Goal: Information Seeking & Learning: Check status

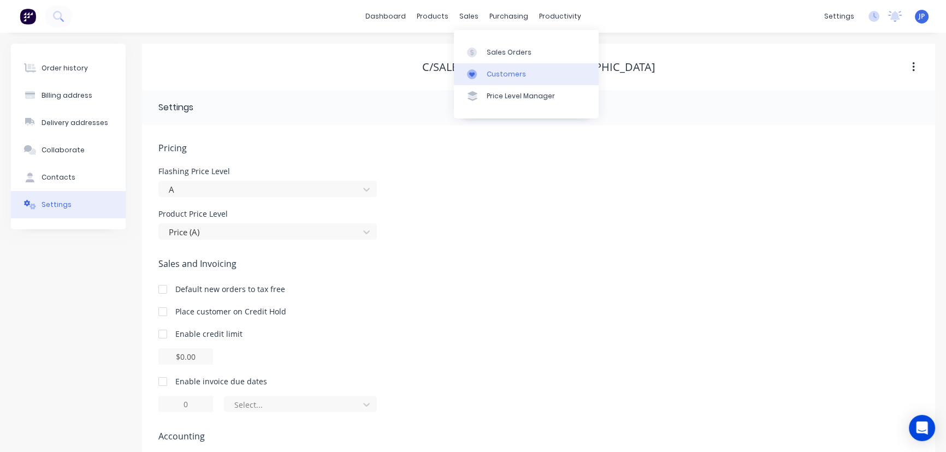
click at [491, 69] on div "Customers" at bounding box center [506, 74] width 39 height 10
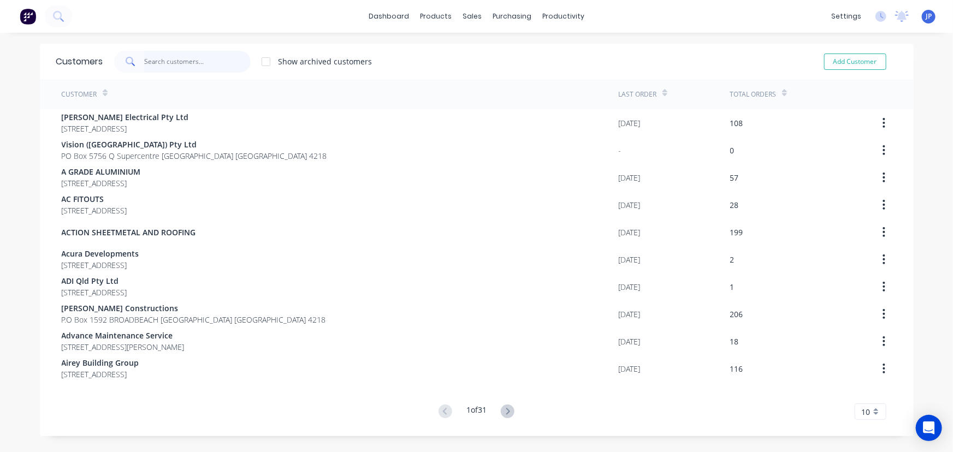
click at [191, 63] on input "text" at bounding box center [197, 62] width 107 height 22
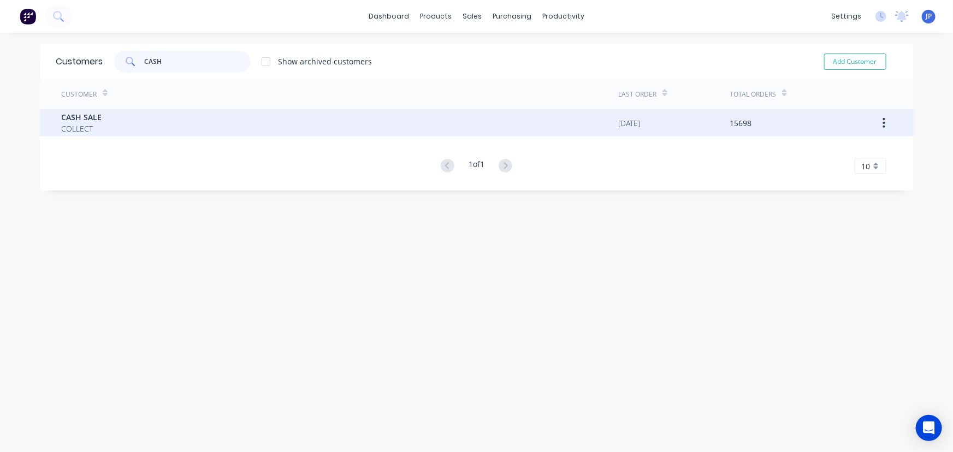
type input "CASH"
click at [81, 123] on span "COLLECT" at bounding box center [82, 128] width 40 height 11
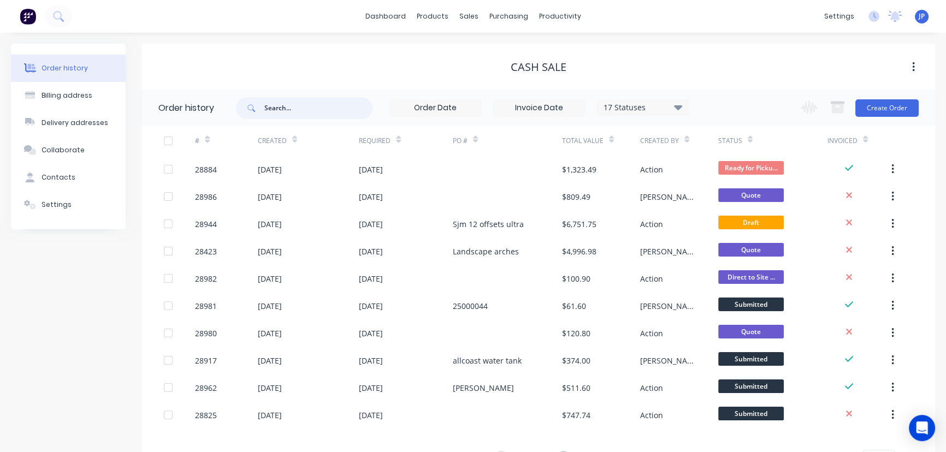
click at [272, 108] on input "text" at bounding box center [318, 108] width 108 height 22
type input "14977"
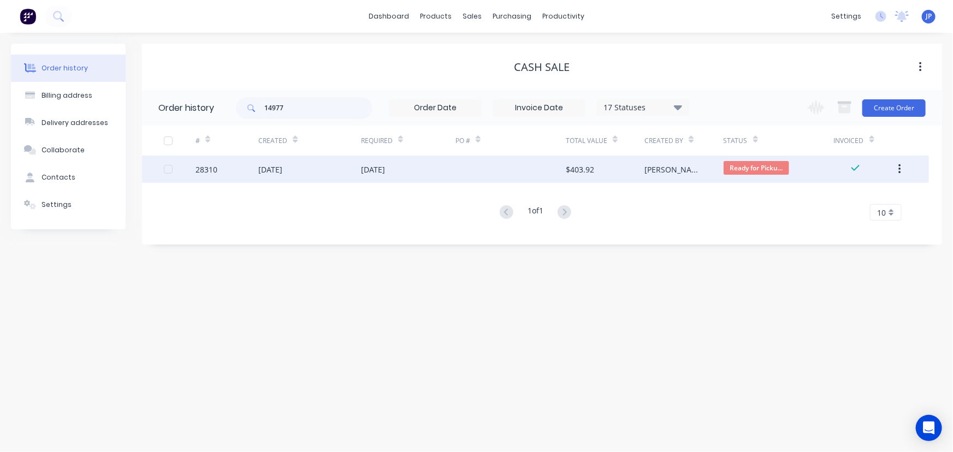
click at [302, 171] on div "[DATE]" at bounding box center [309, 169] width 103 height 27
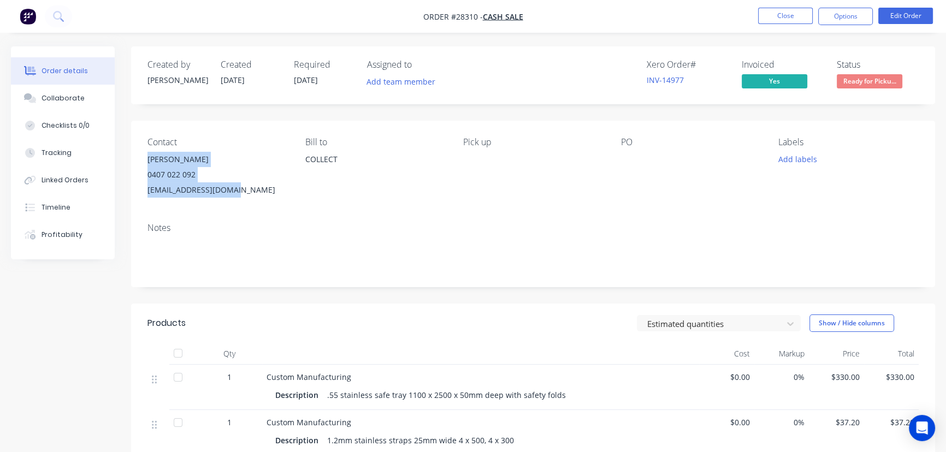
drag, startPoint x: 235, startPoint y: 192, endPoint x: 142, endPoint y: 164, distance: 97.0
click at [142, 164] on div "Contact [PERSON_NAME] [PHONE_NUMBER] [EMAIL_ADDRESS][DOMAIN_NAME] Bill to COLLE…" at bounding box center [533, 167] width 804 height 93
copy div "[PERSON_NAME] 0407 022 092 [EMAIL_ADDRESS][DOMAIN_NAME]"
click at [778, 18] on button "Close" at bounding box center [785, 16] width 55 height 16
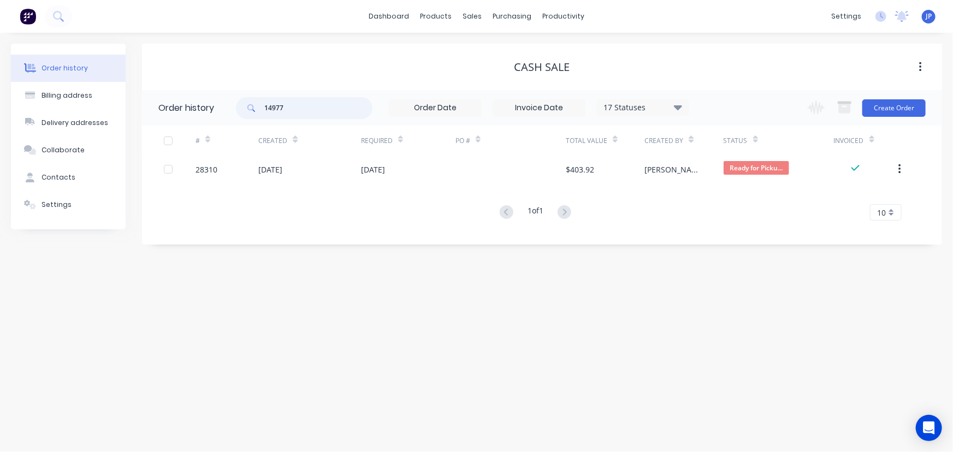
drag, startPoint x: 295, startPoint y: 109, endPoint x: 238, endPoint y: 116, distance: 57.7
click at [238, 116] on div "14977" at bounding box center [304, 108] width 137 height 22
type input "qu-10006"
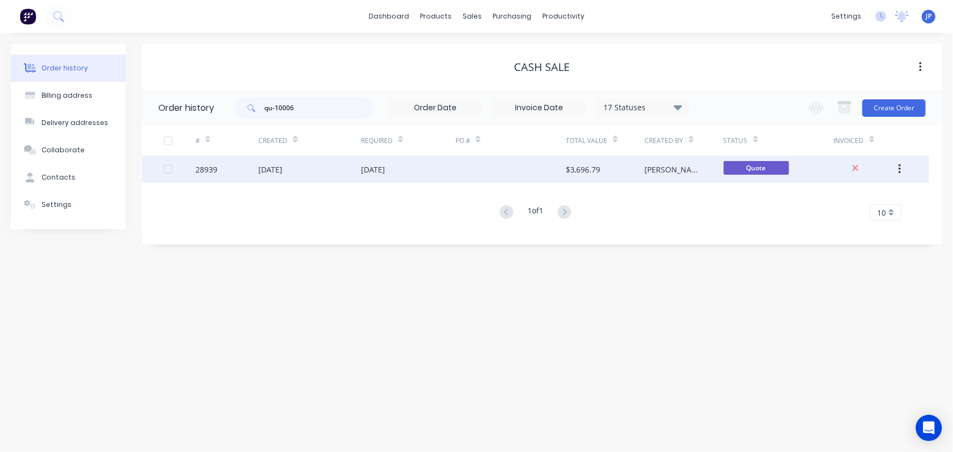
click at [234, 174] on div "28939" at bounding box center [227, 169] width 63 height 27
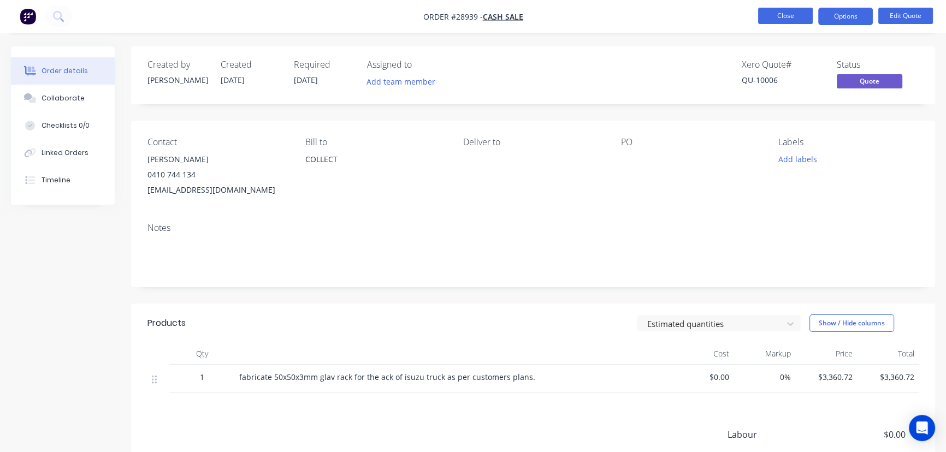
click at [774, 18] on button "Close" at bounding box center [785, 16] width 55 height 16
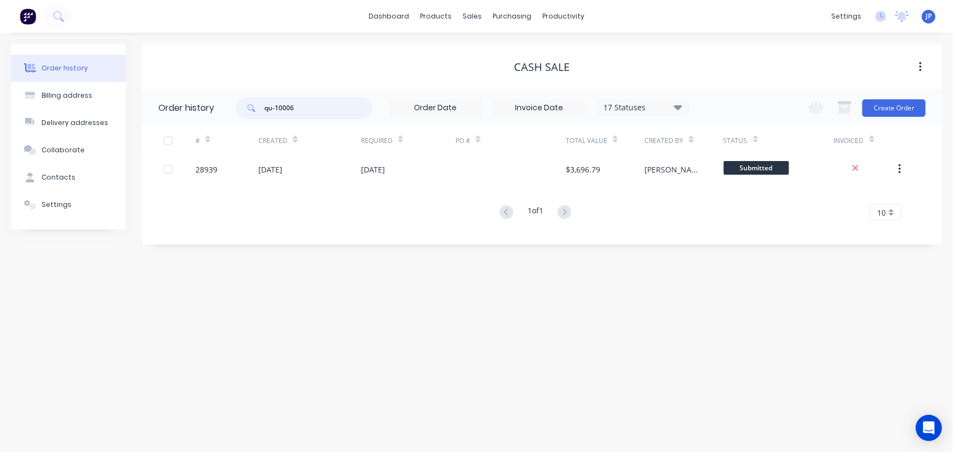
drag, startPoint x: 313, startPoint y: 114, endPoint x: 250, endPoint y: 114, distance: 62.8
click at [250, 114] on div "qu-10006" at bounding box center [304, 108] width 137 height 22
type input "28981"
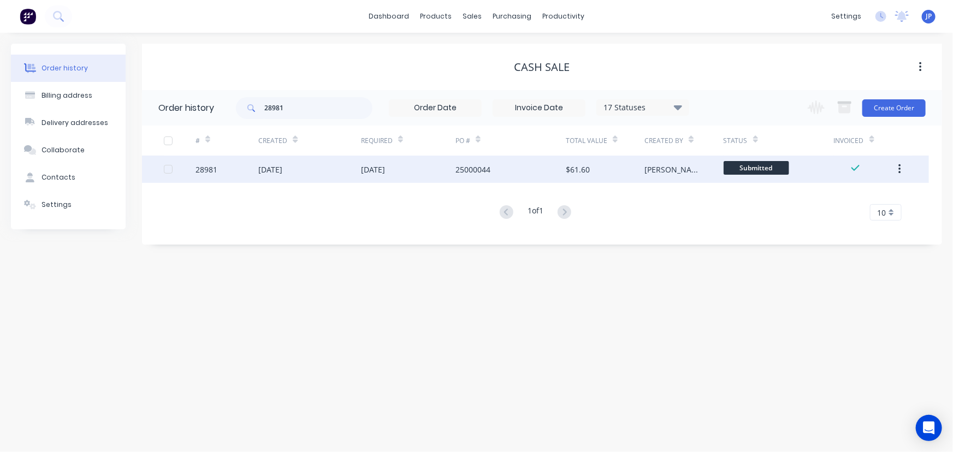
click at [270, 173] on div "[DATE]" at bounding box center [270, 169] width 24 height 11
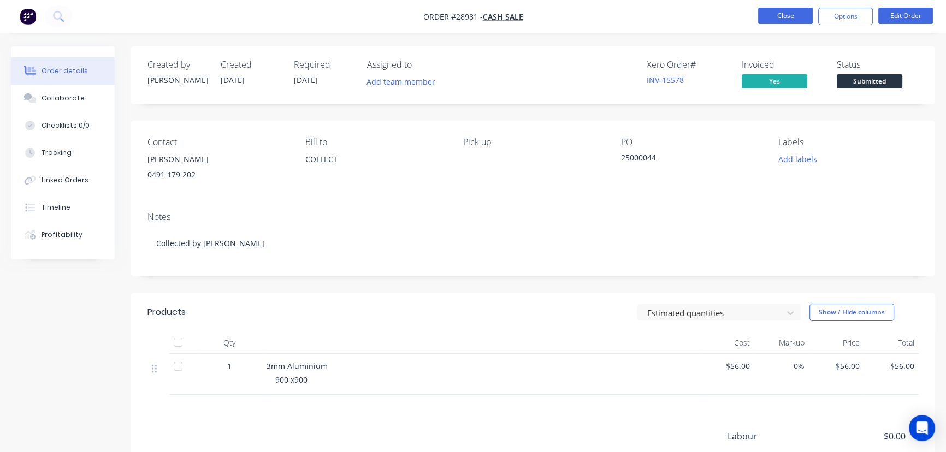
click at [786, 16] on button "Close" at bounding box center [785, 16] width 55 height 16
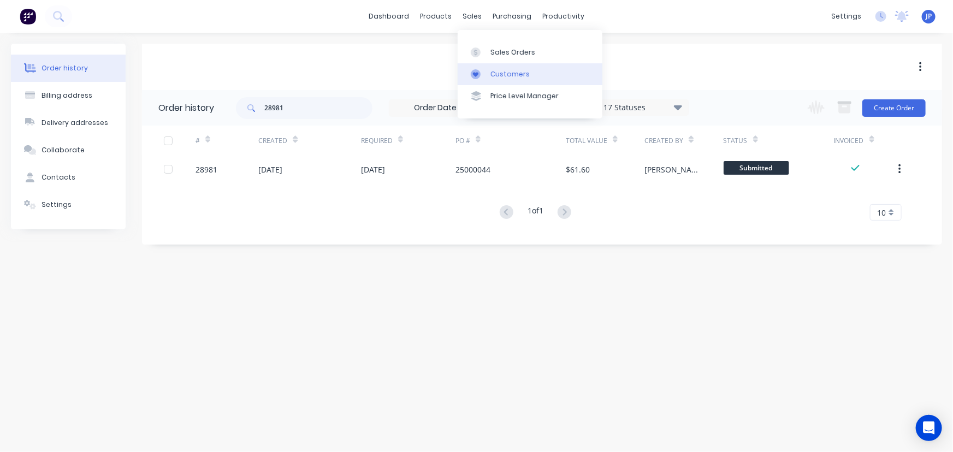
click at [504, 72] on div "Customers" at bounding box center [510, 74] width 39 height 10
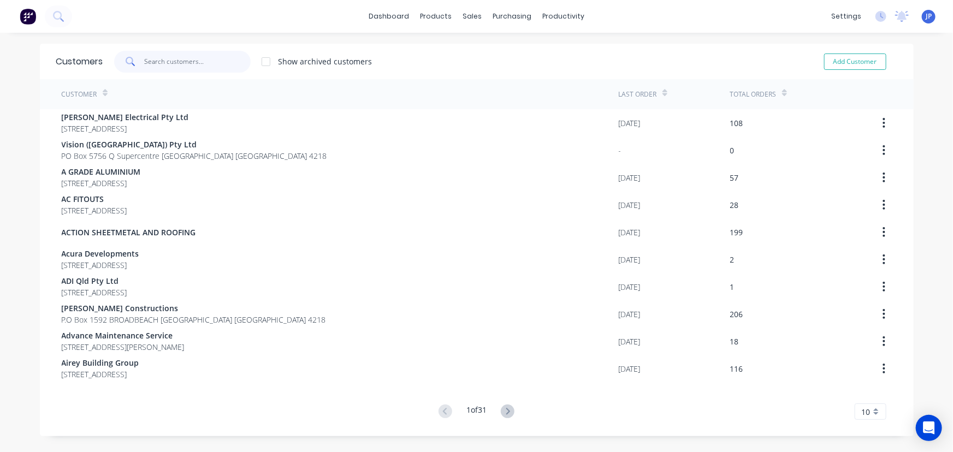
click at [144, 63] on input "text" at bounding box center [197, 62] width 107 height 22
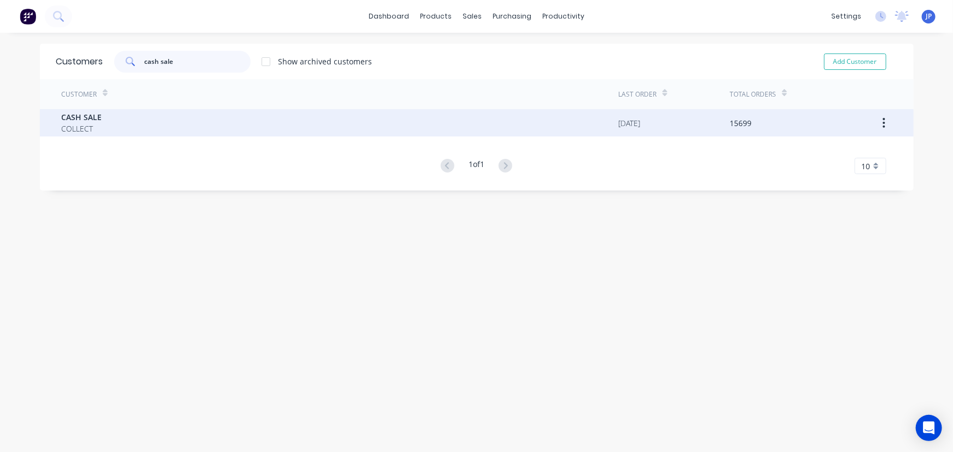
type input "cash sale"
click at [90, 110] on div "CASH SALE COLLECT" at bounding box center [340, 122] width 557 height 27
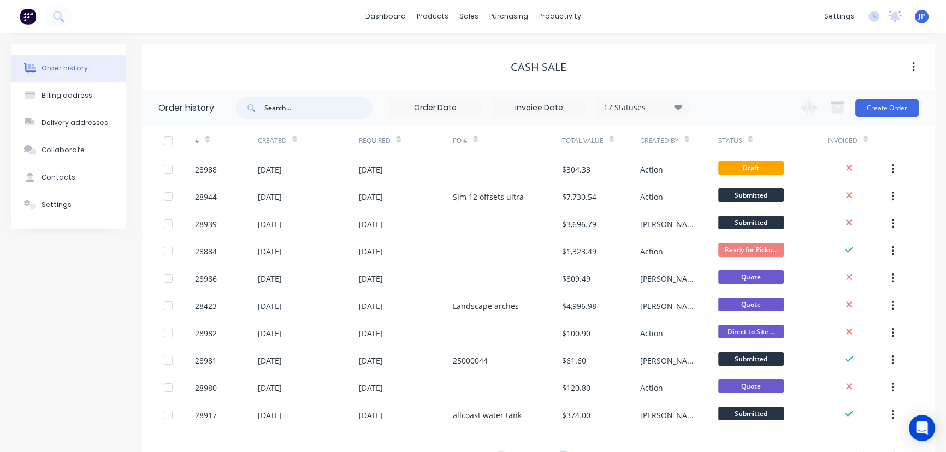
click at [269, 108] on input "text" at bounding box center [318, 108] width 108 height 22
click at [75, 170] on button "Contacts" at bounding box center [68, 177] width 115 height 27
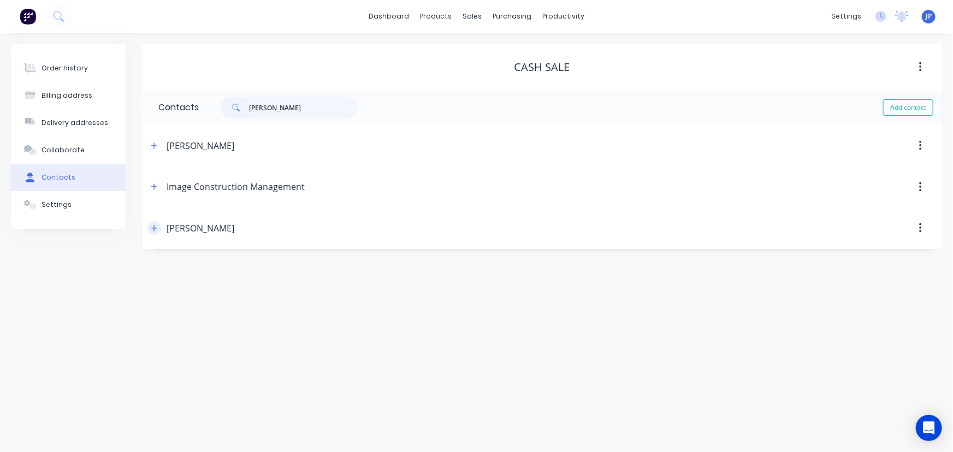
type input "[PERSON_NAME]"
click at [151, 229] on icon "button" at bounding box center [154, 229] width 7 height 8
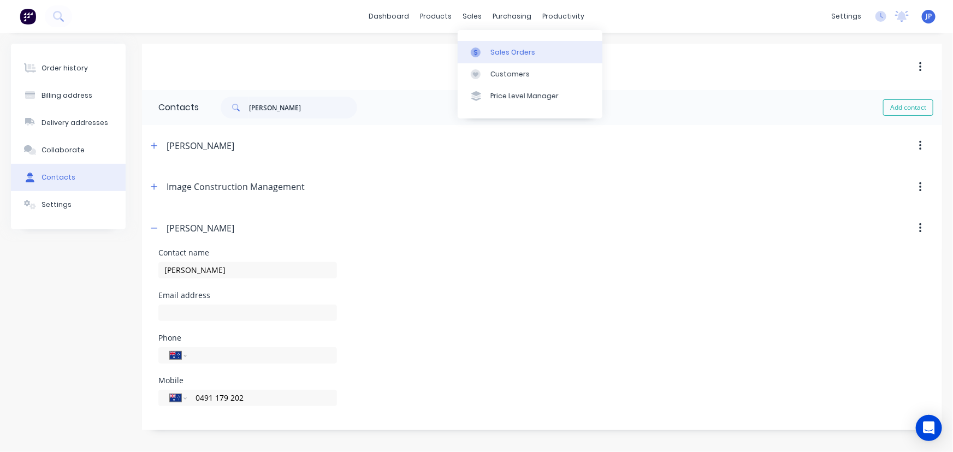
click at [497, 54] on div "Sales Orders" at bounding box center [513, 53] width 45 height 10
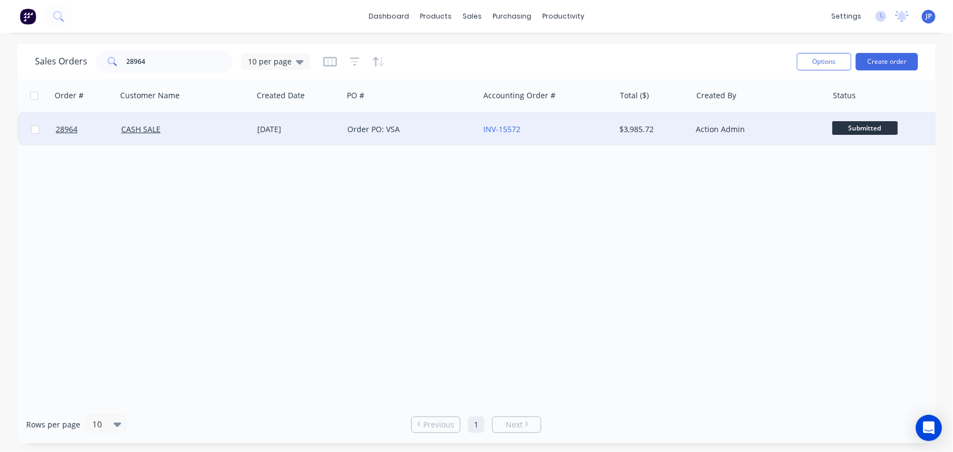
click at [364, 130] on div "Order PO: VSA" at bounding box center [407, 129] width 121 height 11
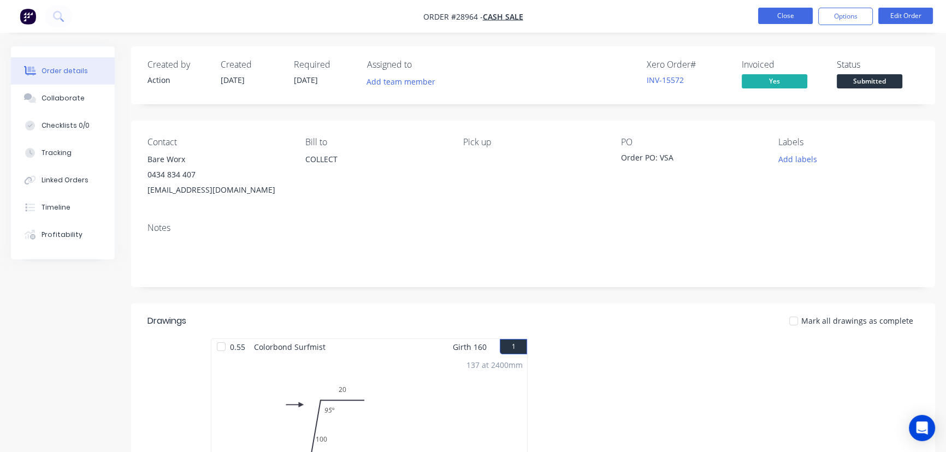
click at [787, 18] on button "Close" at bounding box center [785, 16] width 55 height 16
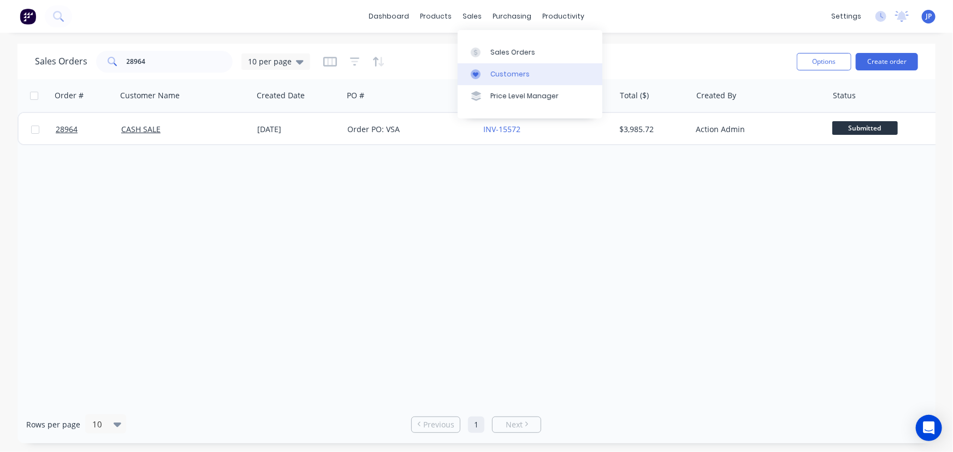
click at [492, 72] on div "Customers" at bounding box center [510, 74] width 39 height 10
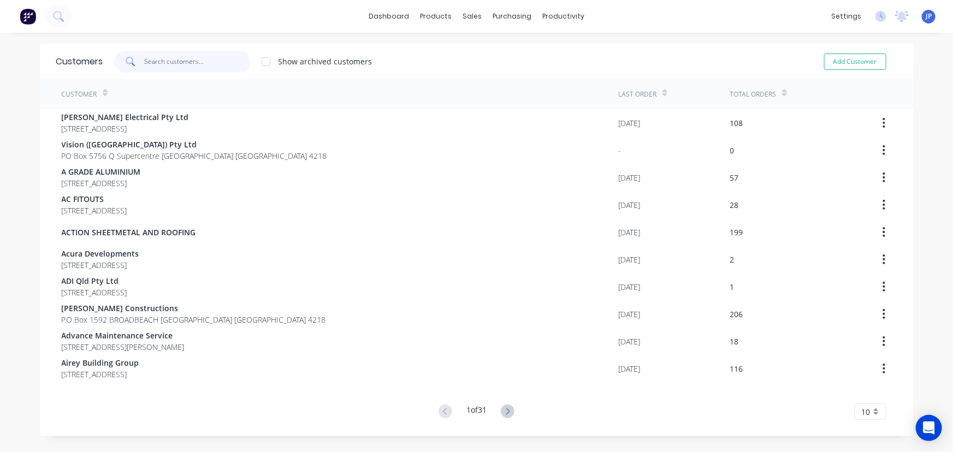
click at [175, 66] on input "text" at bounding box center [197, 62] width 107 height 22
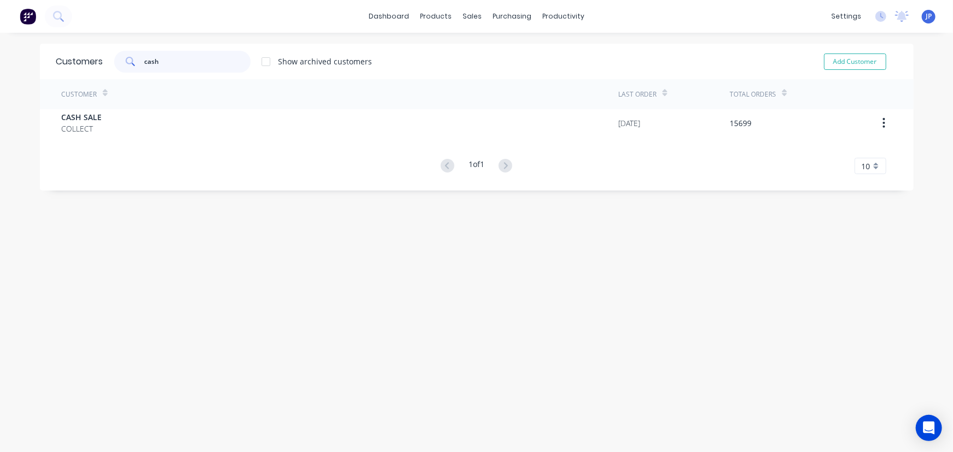
type input "cash"
click at [489, 55] on div "Sales Orders" at bounding box center [509, 53] width 45 height 10
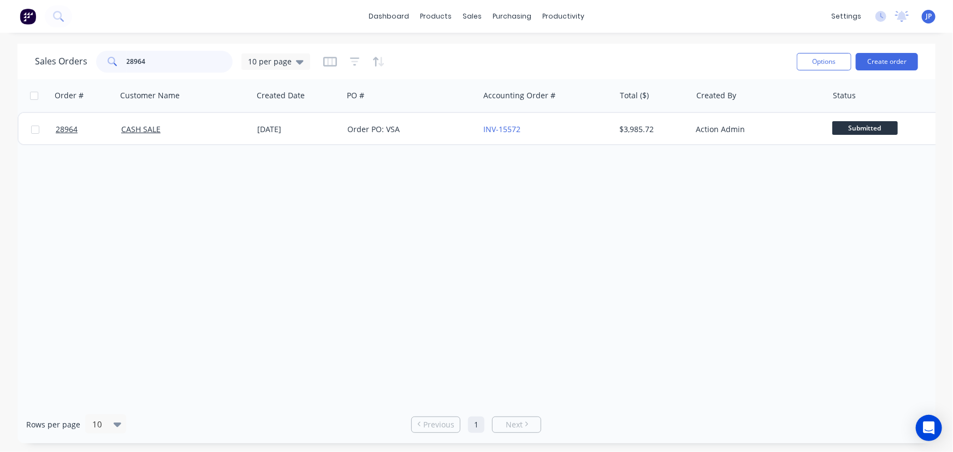
drag, startPoint x: 153, startPoint y: 61, endPoint x: 82, endPoint y: 57, distance: 70.5
click at [82, 57] on div "Sales Orders 28964 10 per page" at bounding box center [172, 62] width 275 height 22
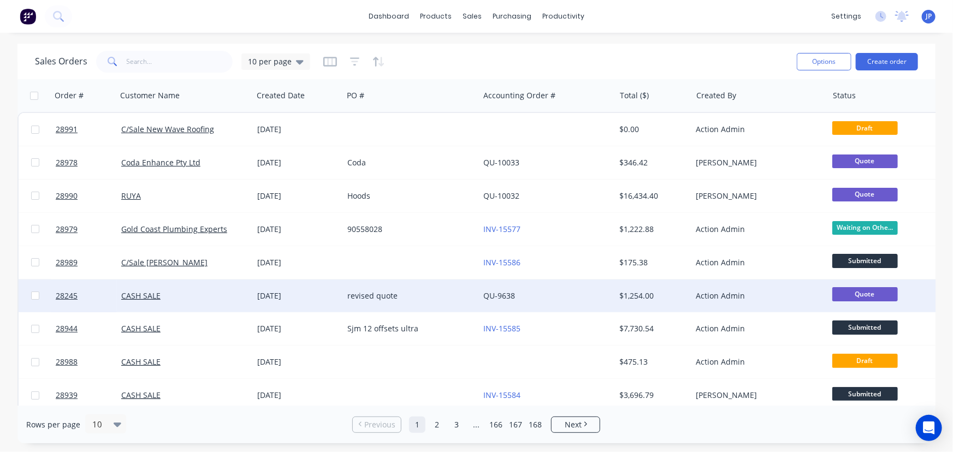
click at [166, 293] on div "CASH SALE" at bounding box center [181, 296] width 121 height 11
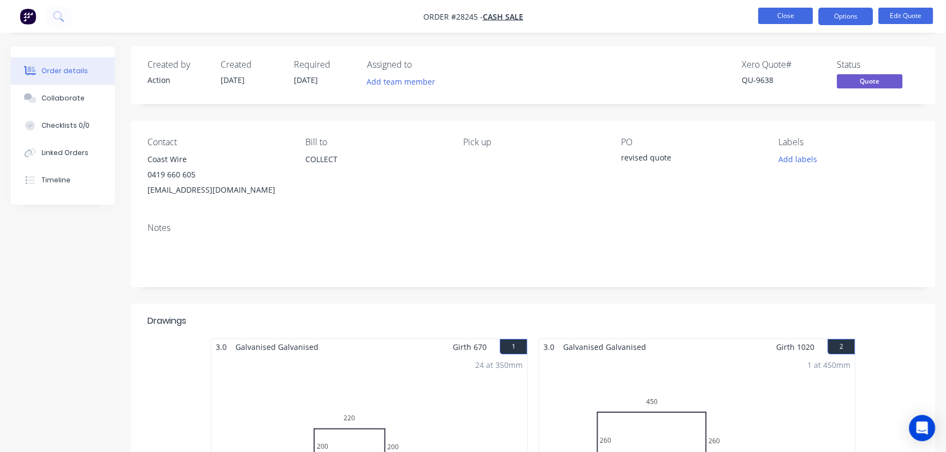
click at [776, 17] on button "Close" at bounding box center [785, 16] width 55 height 16
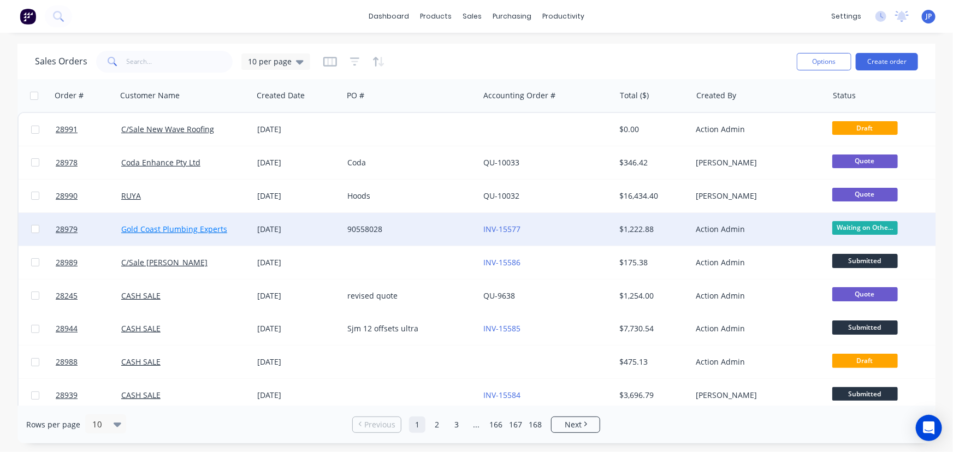
click at [191, 231] on link "Gold Coast Plumbing Experts" at bounding box center [174, 229] width 106 height 10
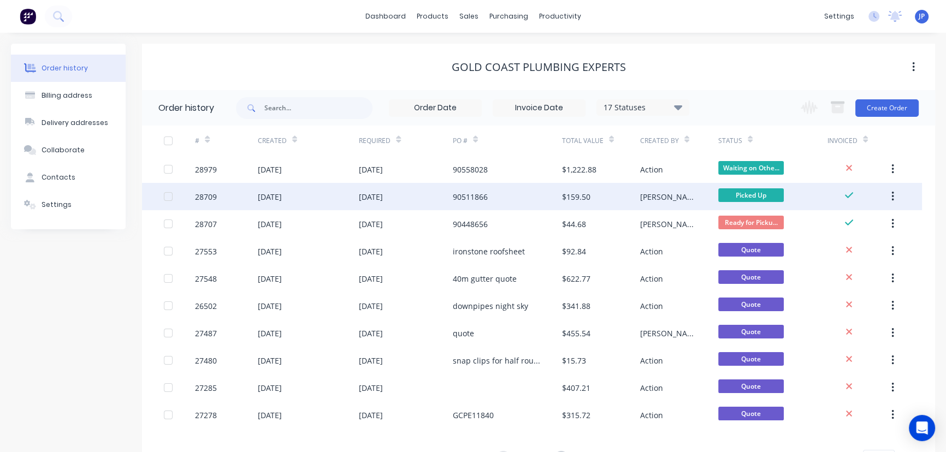
click at [282, 196] on div "[DATE]" at bounding box center [270, 196] width 24 height 11
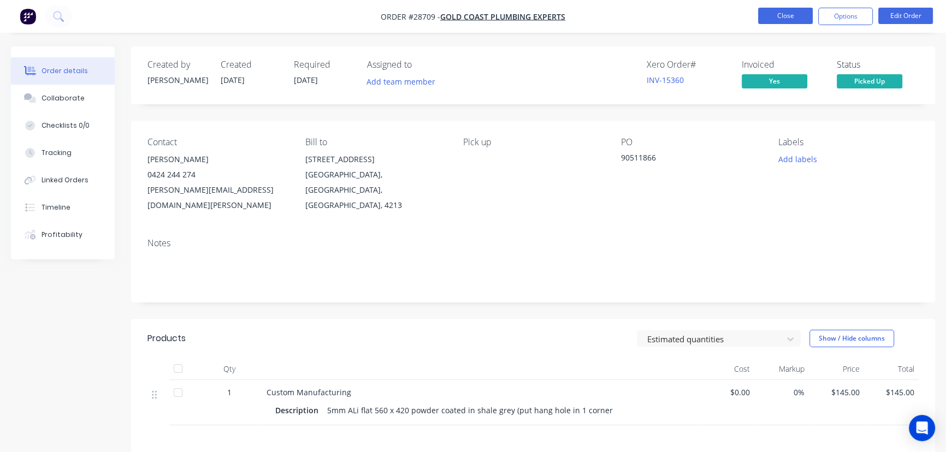
click at [780, 18] on button "Close" at bounding box center [785, 16] width 55 height 16
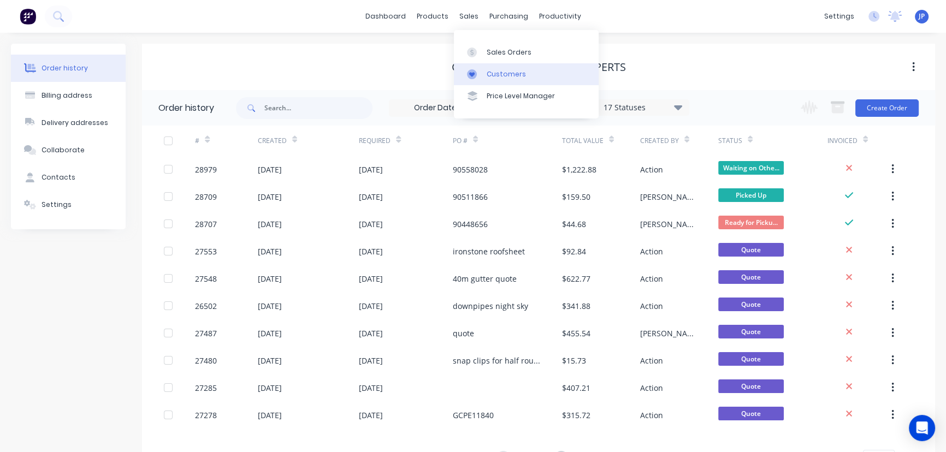
click at [491, 70] on div "Customers" at bounding box center [506, 74] width 39 height 10
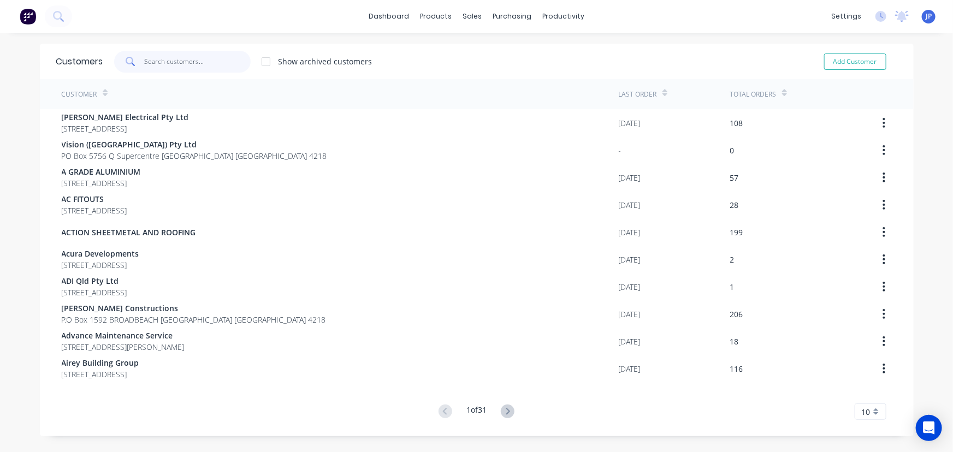
click at [197, 60] on input "text" at bounding box center [197, 62] width 107 height 22
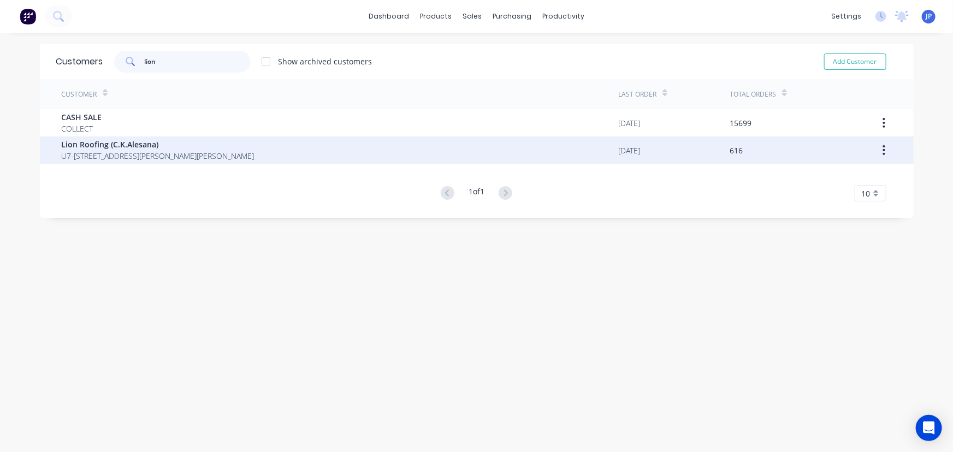
type input "lion"
click at [107, 145] on span "Lion Roofing (C.K.Alesana)" at bounding box center [158, 144] width 193 height 11
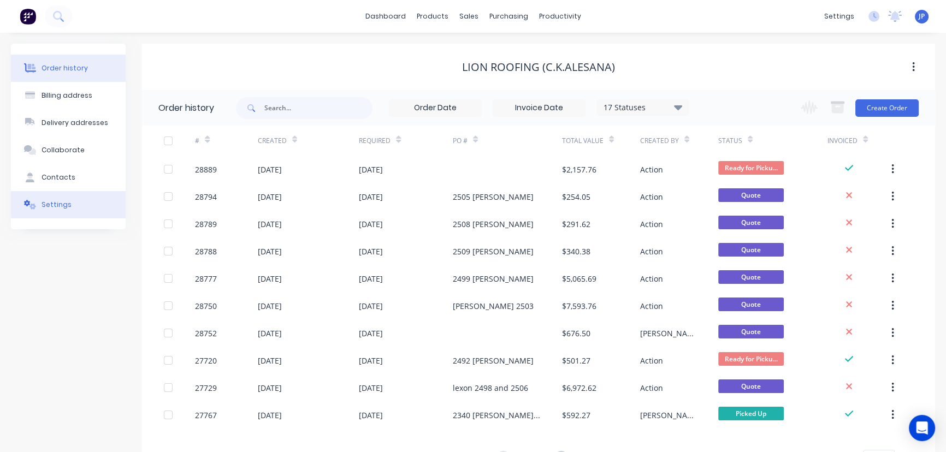
click at [81, 203] on button "Settings" at bounding box center [68, 204] width 115 height 27
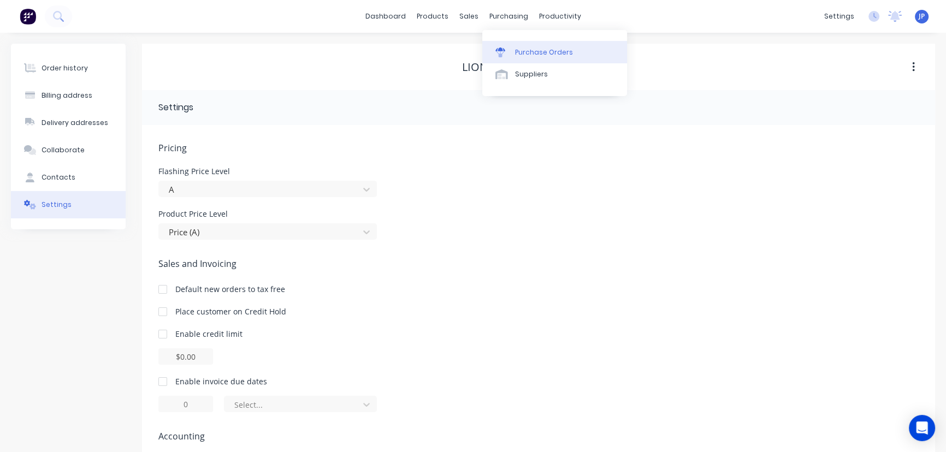
click at [523, 50] on div "Purchase Orders" at bounding box center [544, 53] width 58 height 10
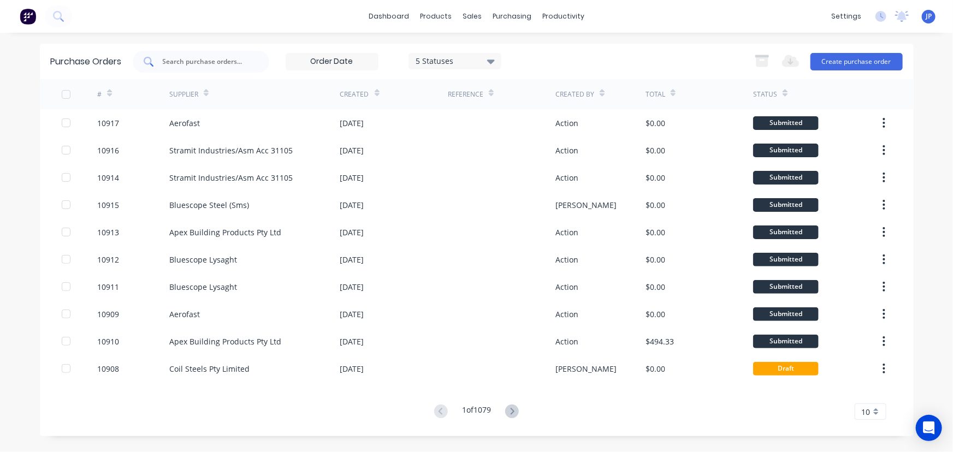
click at [194, 67] on div at bounding box center [201, 62] width 137 height 22
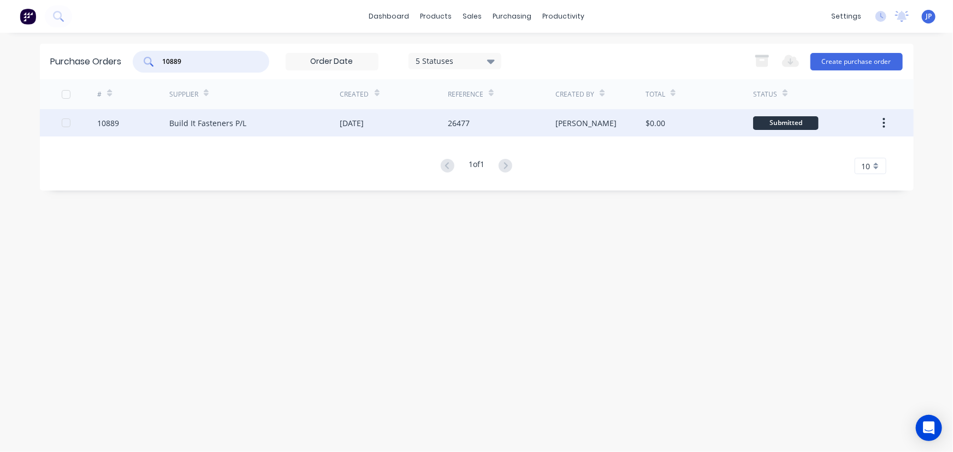
type input "10889"
click at [189, 127] on div "Build It Fasteners P/L" at bounding box center [207, 122] width 77 height 11
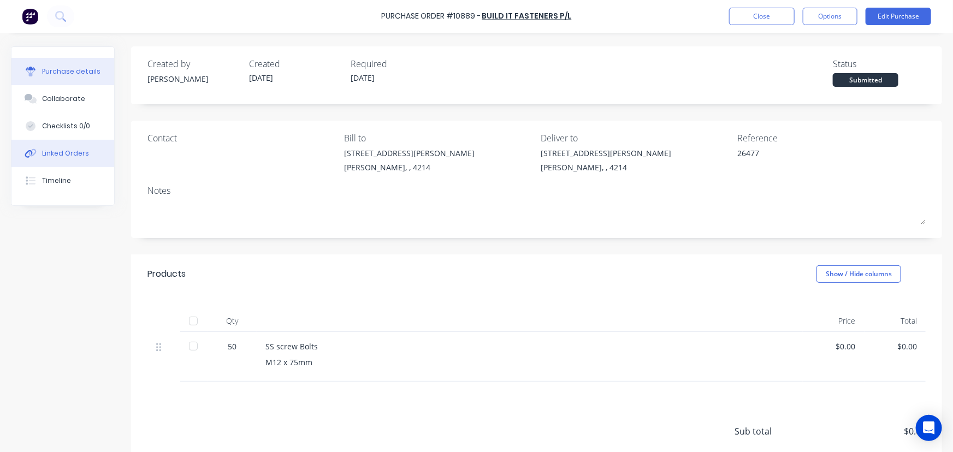
click at [82, 155] on div "Linked Orders" at bounding box center [65, 154] width 47 height 10
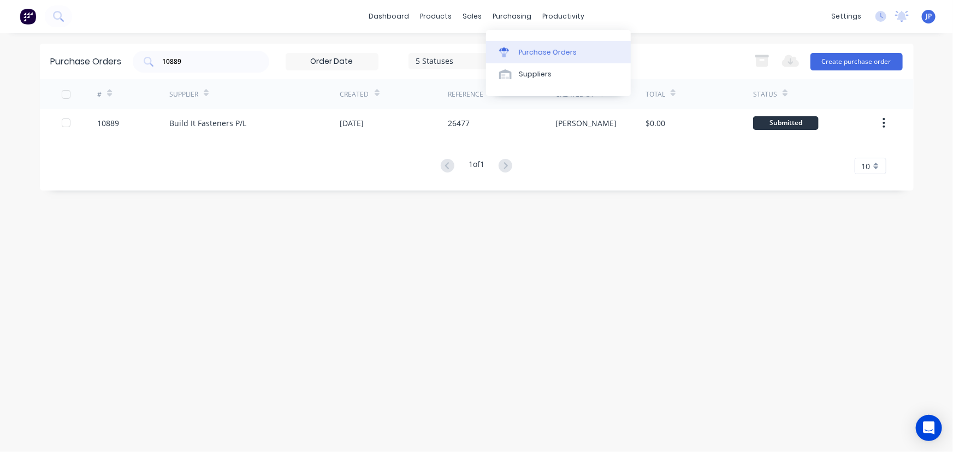
click at [517, 51] on link "Purchase Orders" at bounding box center [558, 52] width 145 height 22
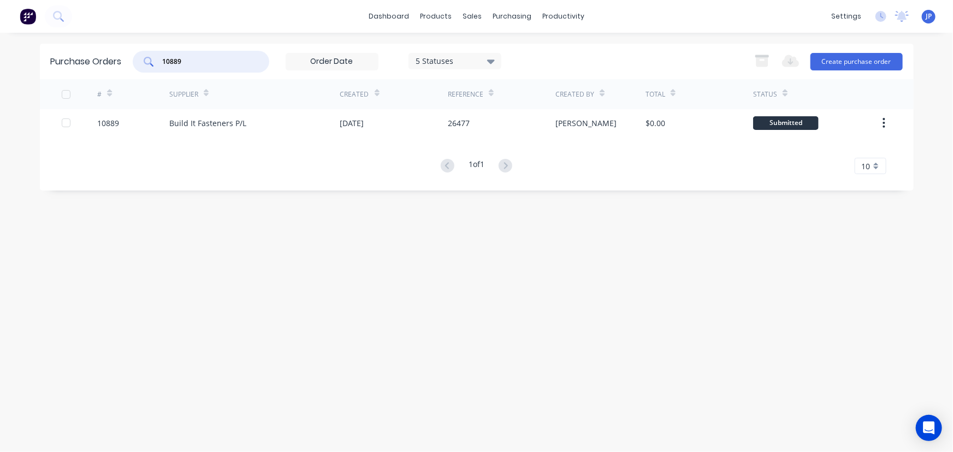
drag, startPoint x: 211, startPoint y: 62, endPoint x: 146, endPoint y: 61, distance: 65.0
click at [146, 61] on div "10889" at bounding box center [201, 62] width 137 height 22
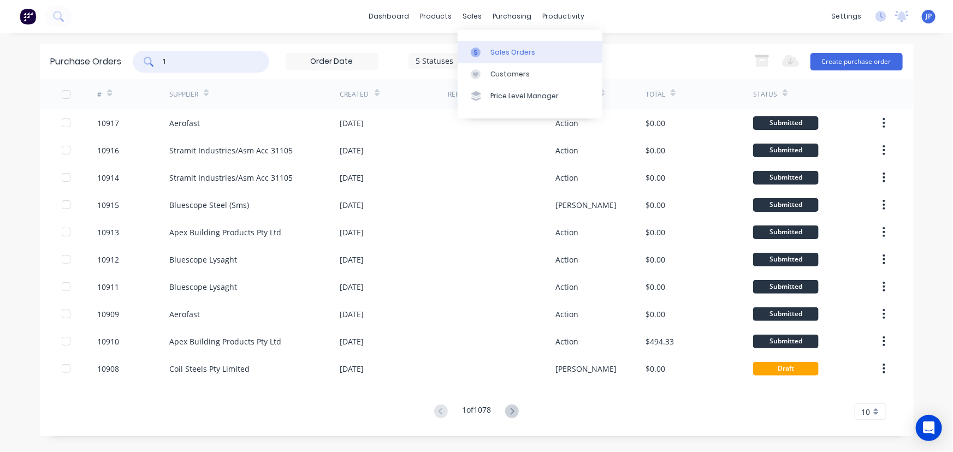
type input "1"
click at [498, 54] on div "Sales Orders" at bounding box center [513, 53] width 45 height 10
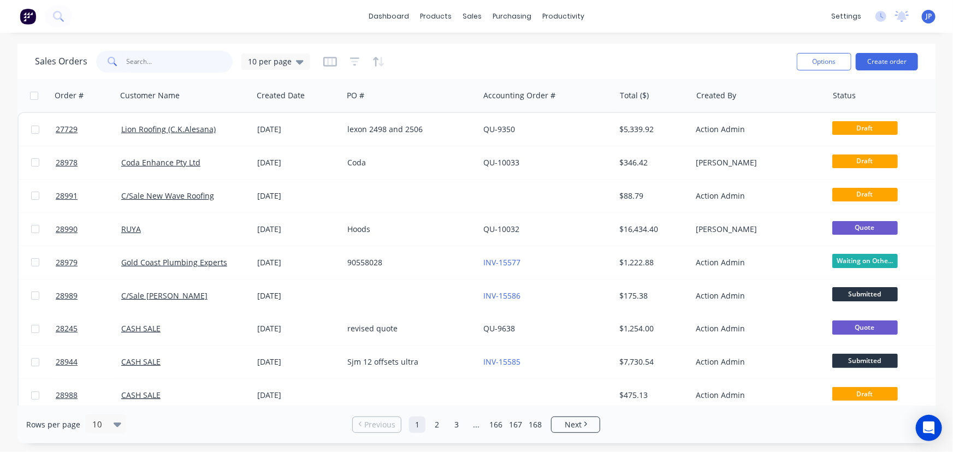
click at [162, 65] on input "text" at bounding box center [180, 62] width 107 height 22
type input "27891"
